Goal: Check status: Check status

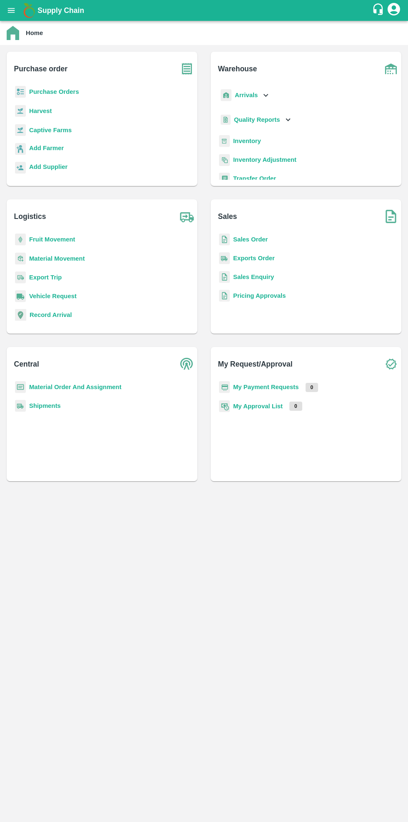
click at [67, 95] on b "Purchase Orders" at bounding box center [54, 91] width 50 height 7
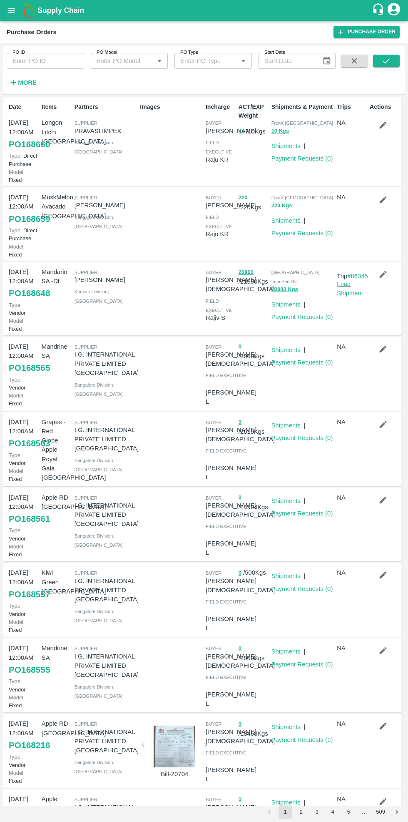
click at [220, 58] on input "PO Type" at bounding box center [206, 60] width 59 height 11
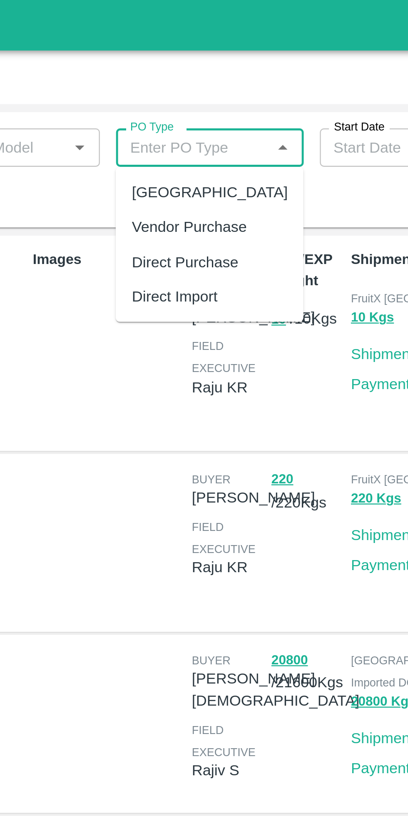
click at [215, 97] on div "Vendor Purchase" at bounding box center [205, 93] width 48 height 9
type input "Vendor Purchase"
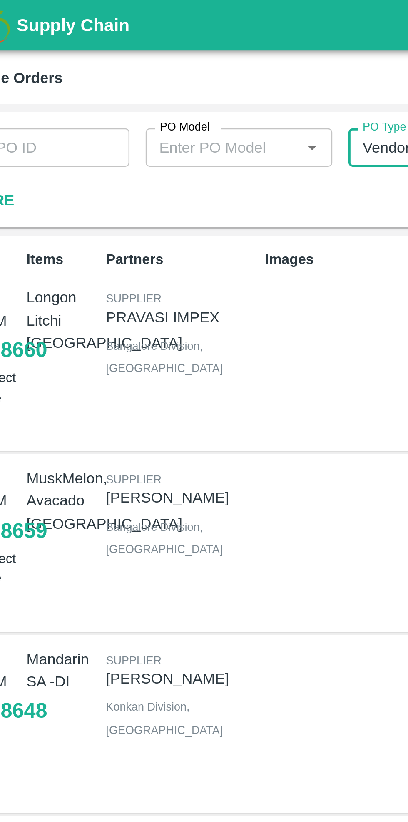
click at [133, 62] on input "PO Model" at bounding box center [122, 60] width 59 height 11
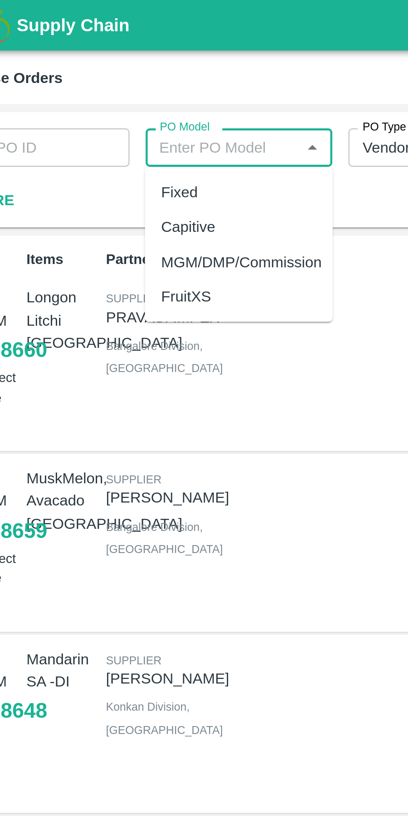
click at [113, 80] on div "Fixed" at bounding box center [129, 79] width 78 height 14
type input "Fixed"
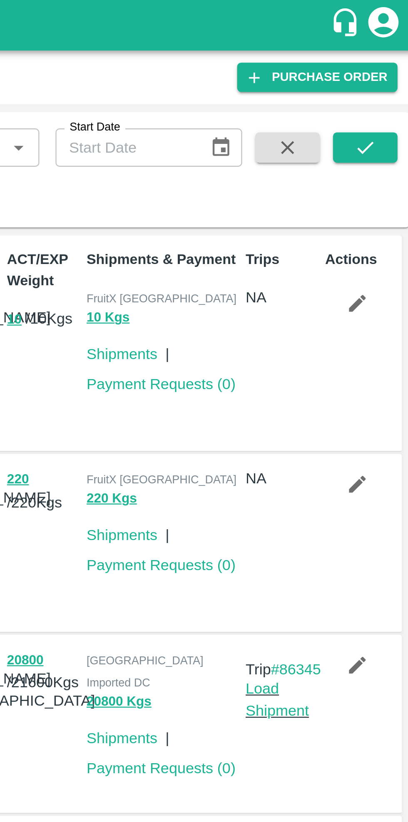
click at [387, 62] on icon "submit" at bounding box center [386, 60] width 7 height 5
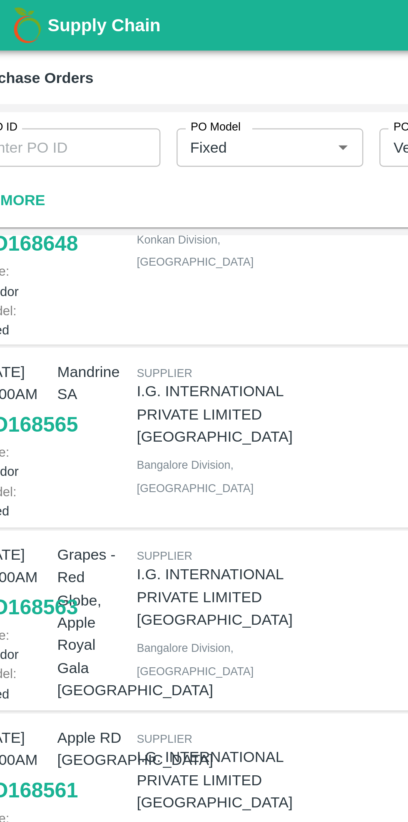
scroll to position [51, 0]
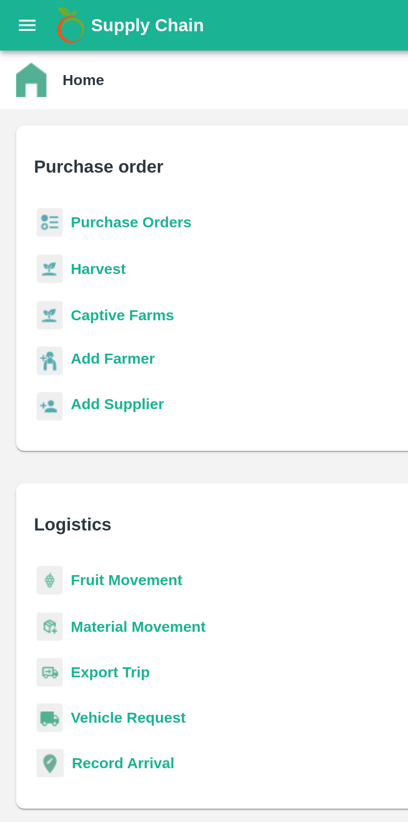
click at [38, 89] on b "Purchase Orders" at bounding box center [54, 91] width 50 height 7
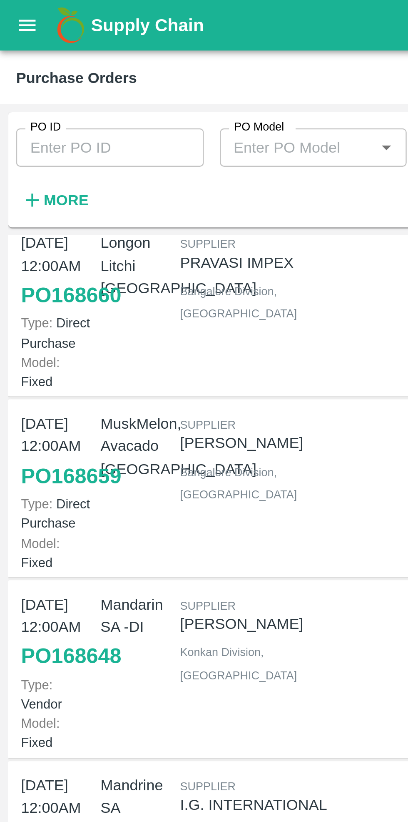
scroll to position [67, 0]
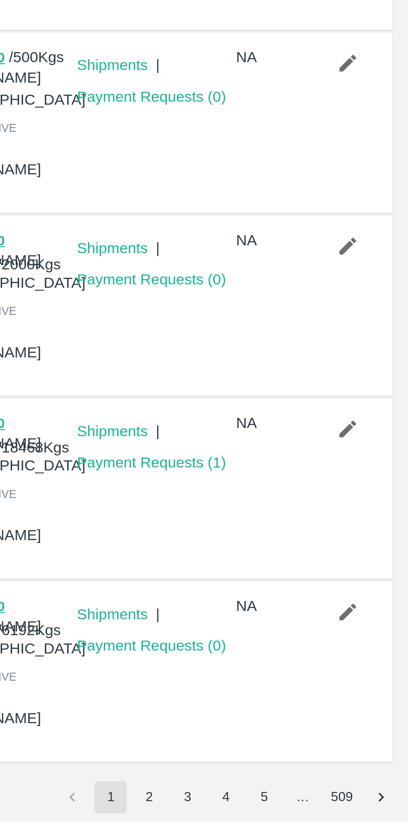
click at [302, 758] on button "2" at bounding box center [301, 811] width 13 height 13
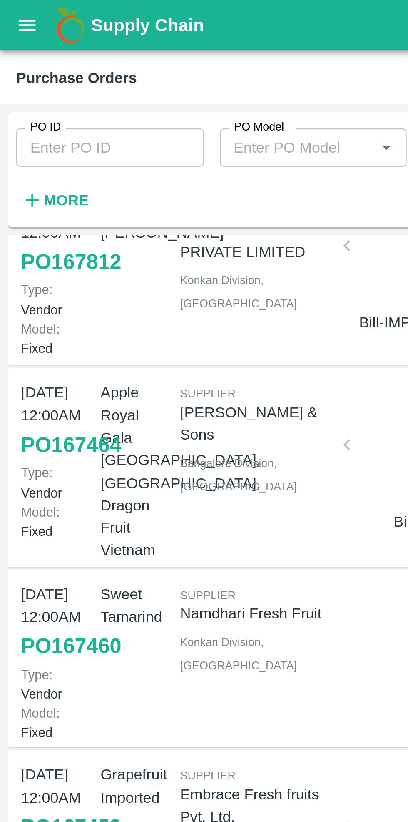
scroll to position [51, 0]
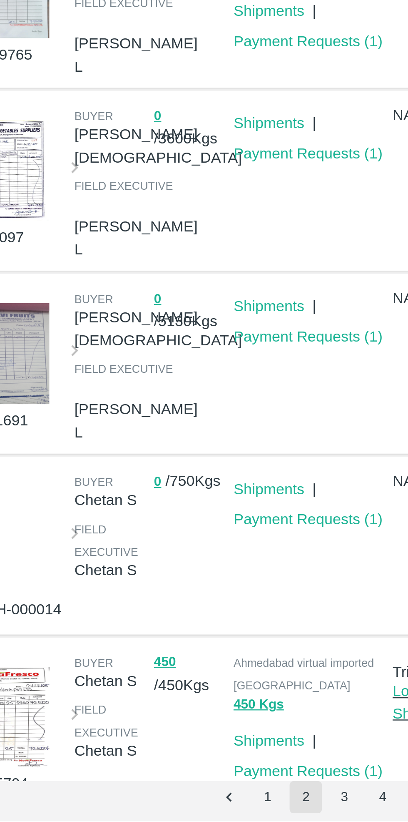
click at [318, 758] on button "3" at bounding box center [317, 811] width 13 height 13
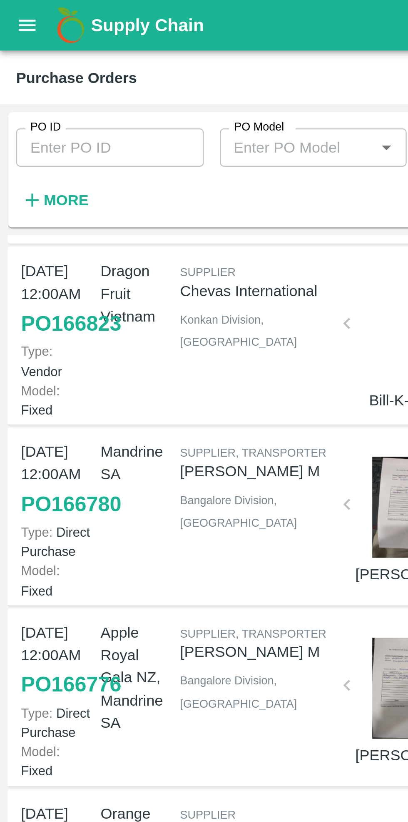
scroll to position [94, 0]
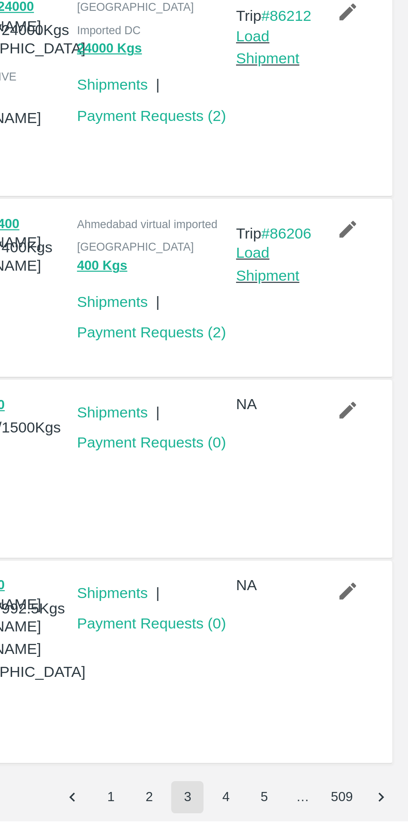
click at [335, 758] on button "4" at bounding box center [332, 811] width 13 height 13
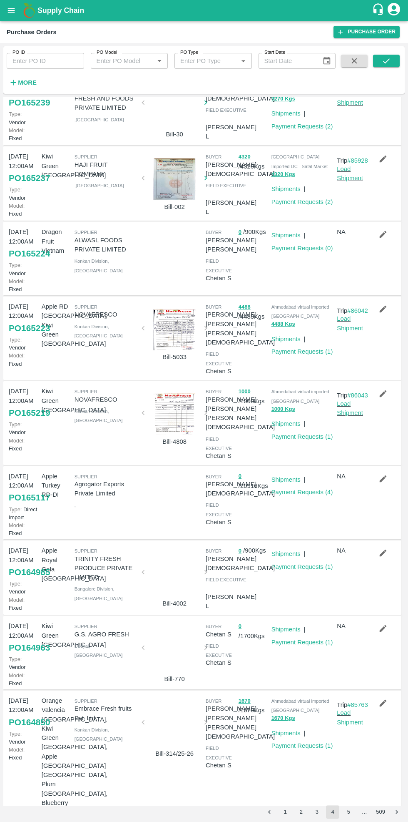
scroll to position [120, 0]
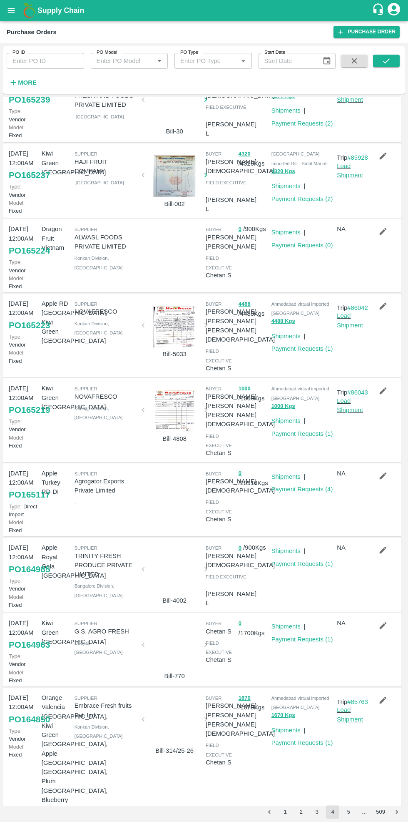
click at [350, 758] on button "5" at bounding box center [348, 811] width 13 height 13
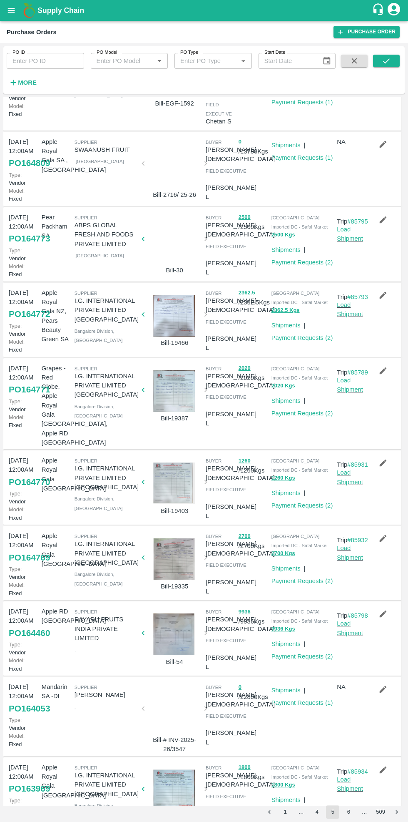
scroll to position [69, 0]
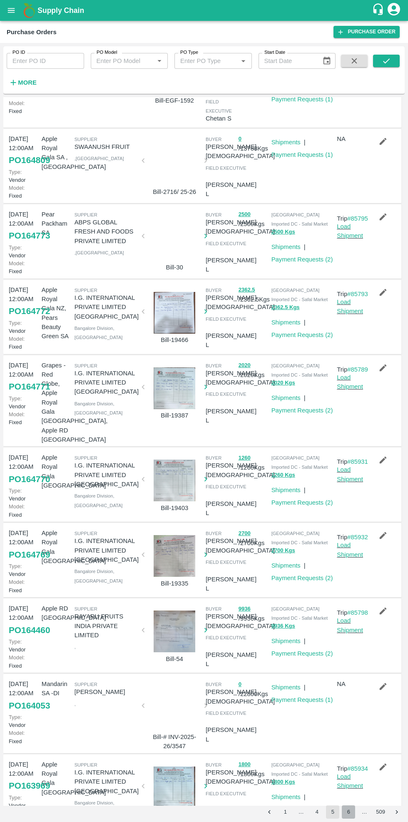
click at [350, 758] on button "6" at bounding box center [348, 811] width 13 height 13
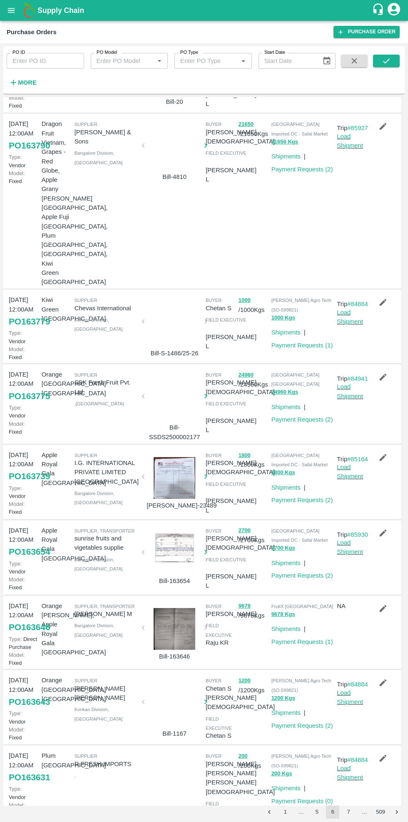
scroll to position [154, 0]
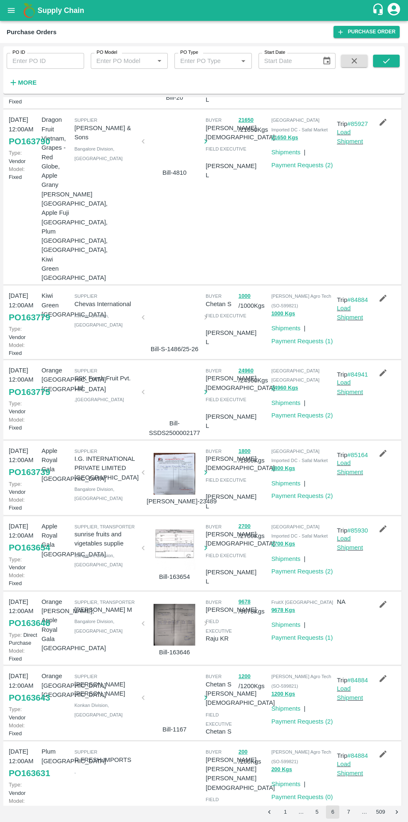
click at [350, 758] on button "7" at bounding box center [348, 811] width 13 height 13
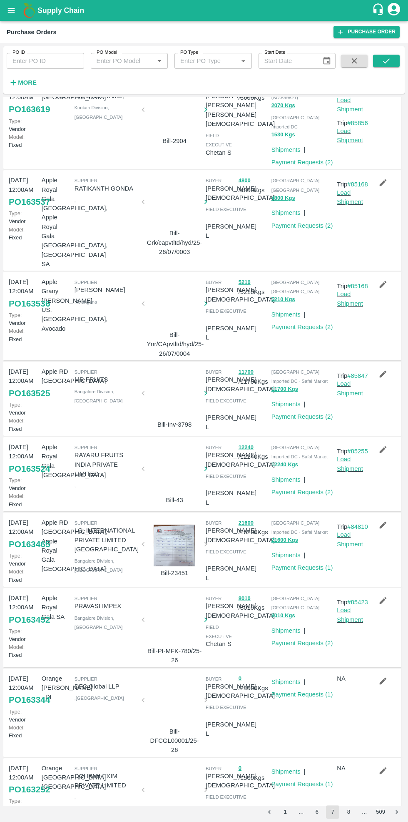
scroll to position [0, 0]
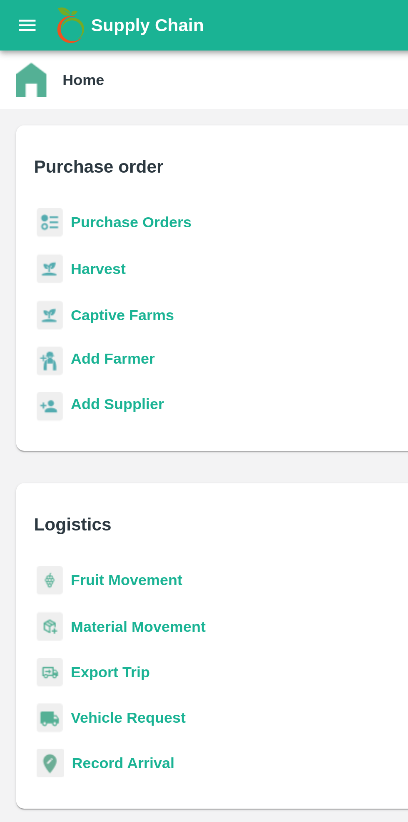
click at [53, 90] on b "Purchase Orders" at bounding box center [54, 91] width 50 height 7
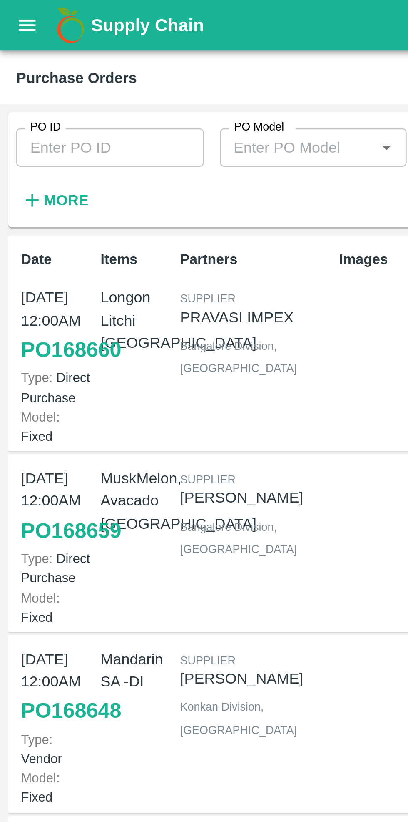
click at [36, 57] on input "PO ID" at bounding box center [46, 61] width 78 height 16
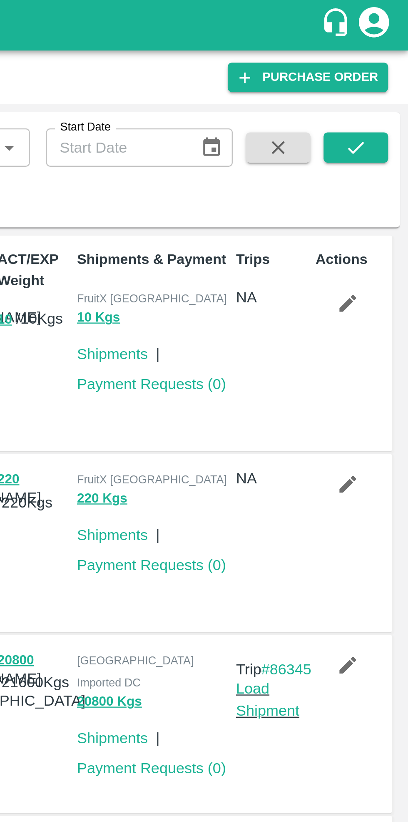
type input "162108"
click at [382, 60] on icon "submit" at bounding box center [386, 60] width 9 height 9
